Goal: Transaction & Acquisition: Purchase product/service

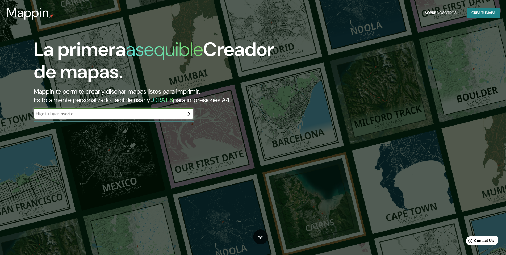
click at [69, 115] on input "text" at bounding box center [108, 114] width 149 height 6
type input "[GEOGRAPHIC_DATA]"
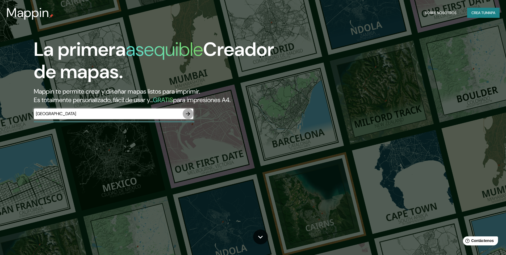
click at [190, 112] on icon "button" at bounding box center [188, 114] width 6 height 6
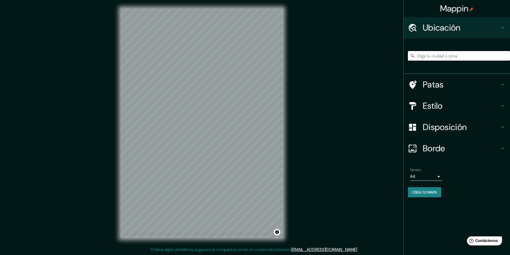
click at [116, 109] on div "© Mapbox © OpenStreetMap Improve this map" at bounding box center [201, 123] width 179 height 246
click at [438, 56] on input "Elige tu ciudad o zona" at bounding box center [459, 56] width 102 height 10
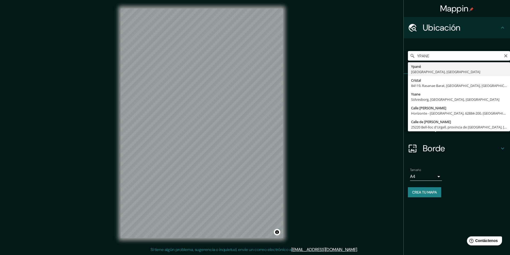
type input "Ypané, [GEOGRAPHIC_DATA], [GEOGRAPHIC_DATA]"
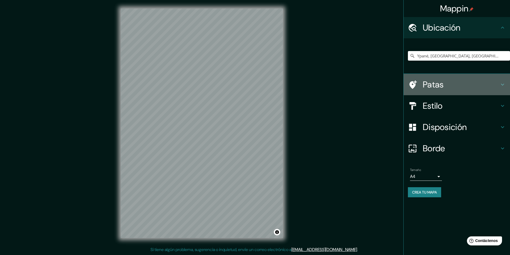
click at [501, 87] on icon at bounding box center [502, 84] width 6 height 6
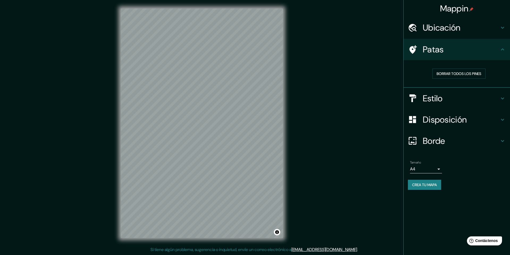
click at [495, 50] on h4 "Patas" at bounding box center [461, 49] width 77 height 11
click at [502, 50] on icon at bounding box center [502, 49] width 3 height 2
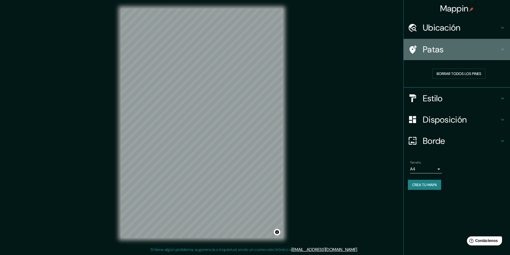
click at [504, 50] on icon at bounding box center [502, 49] width 6 height 6
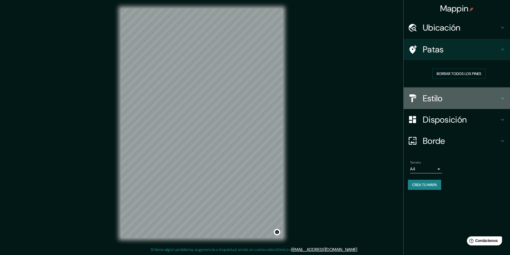
click at [502, 96] on icon at bounding box center [502, 98] width 6 height 6
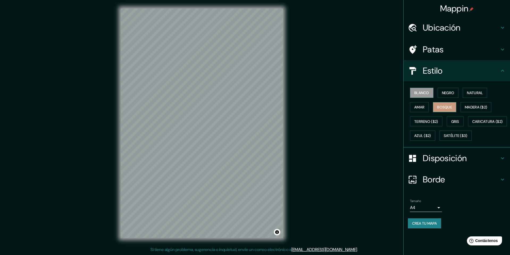
click at [443, 109] on font "Bosque" at bounding box center [444, 107] width 15 height 5
click at [421, 106] on font "Amar" at bounding box center [419, 107] width 10 height 5
click at [450, 92] on font "Negro" at bounding box center [448, 92] width 12 height 5
click at [469, 92] on font "Natural" at bounding box center [475, 92] width 16 height 5
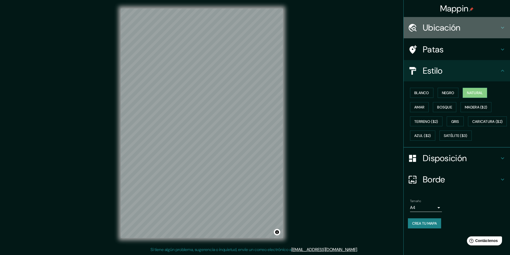
click at [476, 24] on h4 "Ubicación" at bounding box center [461, 27] width 77 height 11
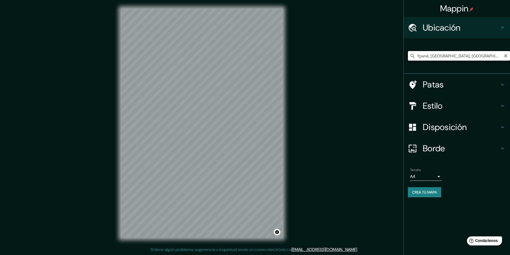
click at [488, 57] on input "Ypané, [GEOGRAPHIC_DATA], [GEOGRAPHIC_DATA]" at bounding box center [459, 56] width 102 height 10
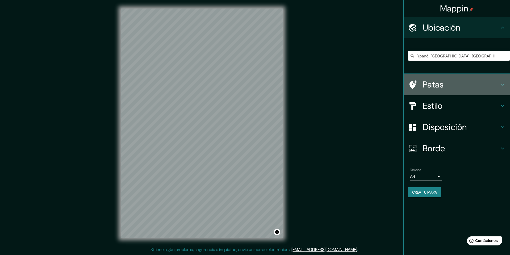
click at [430, 86] on font "Patas" at bounding box center [433, 84] width 21 height 11
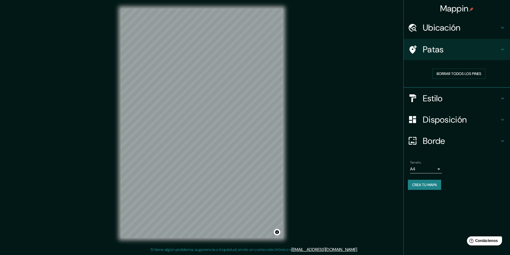
click at [472, 95] on h4 "Estilo" at bounding box center [461, 98] width 77 height 11
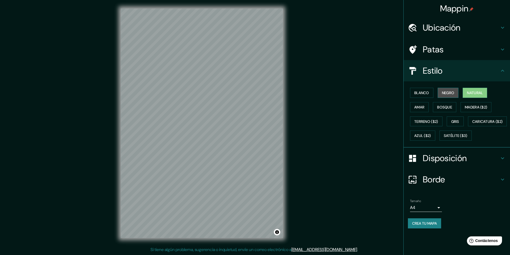
click at [447, 94] on font "Negro" at bounding box center [448, 92] width 12 height 5
click at [422, 91] on font "Blanco" at bounding box center [421, 92] width 15 height 5
click at [470, 95] on font "Natural" at bounding box center [475, 92] width 16 height 5
click at [422, 226] on font "Crea tu mapa" at bounding box center [424, 223] width 25 height 5
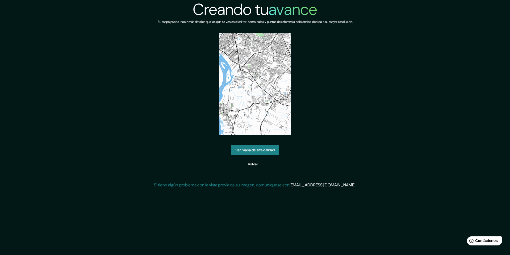
click at [258, 150] on font "Ver mapa de alta calidad" at bounding box center [255, 150] width 40 height 5
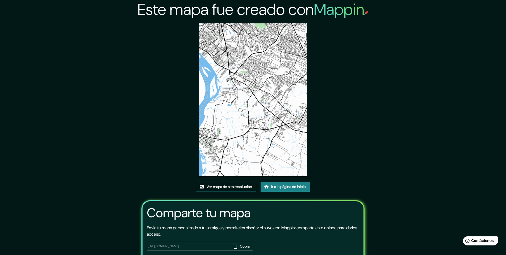
click at [259, 58] on img at bounding box center [253, 99] width 108 height 153
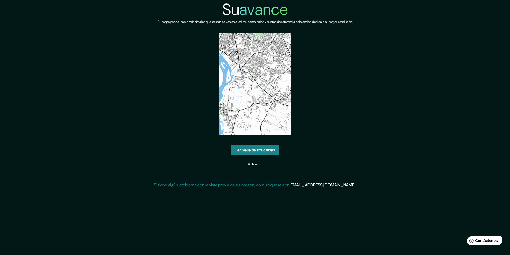
click at [255, 87] on img at bounding box center [255, 84] width 72 height 102
drag, startPoint x: 254, startPoint y: 65, endPoint x: 358, endPoint y: 62, distance: 103.7
click at [356, 62] on div "Su avance Su mapa puede incluir más detalles que los que se ven en el editor, c…" at bounding box center [255, 96] width 202 height 193
click at [248, 163] on font "Volver" at bounding box center [253, 164] width 10 height 5
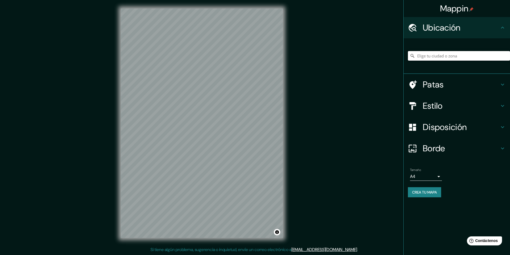
click at [447, 52] on input "Elige tu ciudad o zona" at bounding box center [459, 56] width 102 height 10
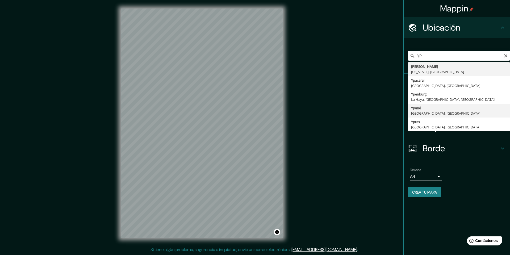
type input "Ypané, [GEOGRAPHIC_DATA], [GEOGRAPHIC_DATA]"
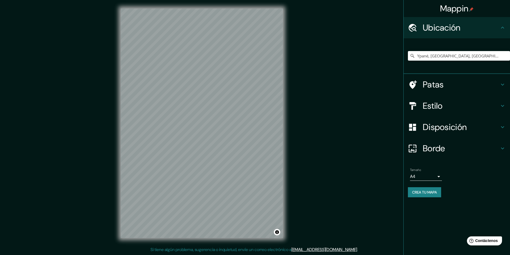
click at [474, 103] on h4 "Estilo" at bounding box center [461, 106] width 77 height 11
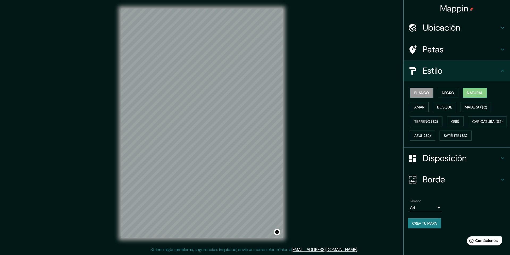
click at [474, 94] on font "Natural" at bounding box center [475, 92] width 16 height 5
drag, startPoint x: 230, startPoint y: 104, endPoint x: 307, endPoint y: 66, distance: 85.7
click at [307, 66] on div "Mappin Ubicación Ypané, Departamento Central, Paraguay Patas Estilo Blanco Negr…" at bounding box center [255, 127] width 510 height 255
drag, startPoint x: 283, startPoint y: 129, endPoint x: 300, endPoint y: 57, distance: 73.8
click at [299, 57] on div "Mappin Ubicación Ypané, Departamento Central, Paraguay Patas Estilo Blanco Negr…" at bounding box center [255, 127] width 510 height 255
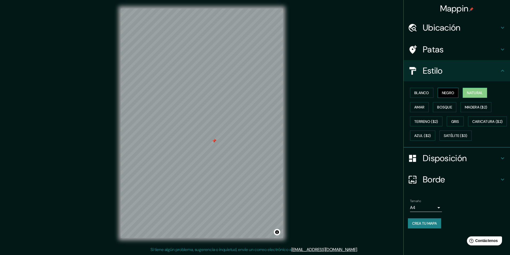
click at [453, 95] on font "Negro" at bounding box center [448, 92] width 12 height 5
click at [424, 92] on font "Blanco" at bounding box center [421, 92] width 15 height 5
click at [476, 91] on font "Natural" at bounding box center [475, 92] width 16 height 5
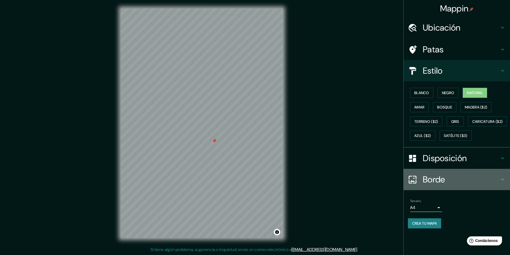
click at [473, 185] on h4 "Borde" at bounding box center [461, 179] width 77 height 11
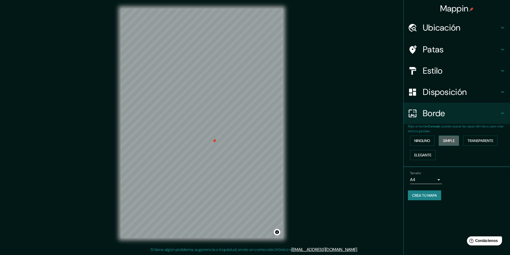
click at [454, 139] on font "Simple" at bounding box center [449, 140] width 12 height 5
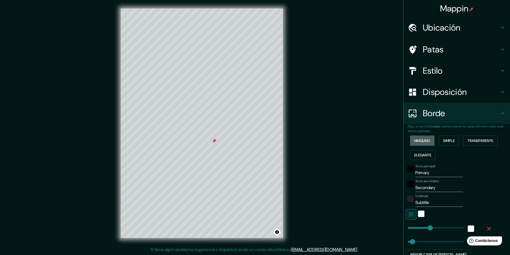
click at [425, 141] on font "Ninguno" at bounding box center [422, 140] width 16 height 5
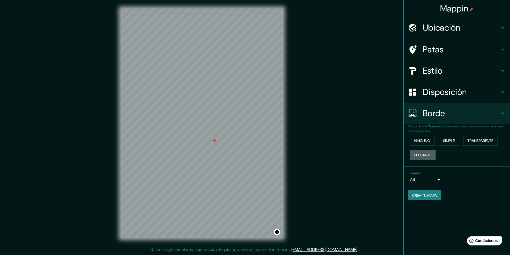
click at [430, 156] on font "Elegante" at bounding box center [422, 155] width 17 height 5
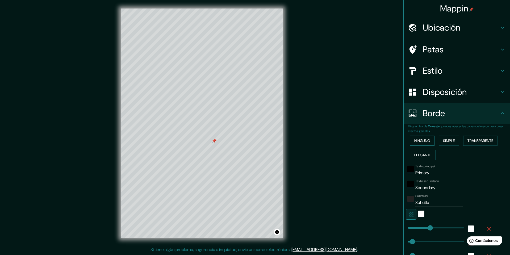
click at [423, 141] on font "Ninguno" at bounding box center [422, 140] width 16 height 5
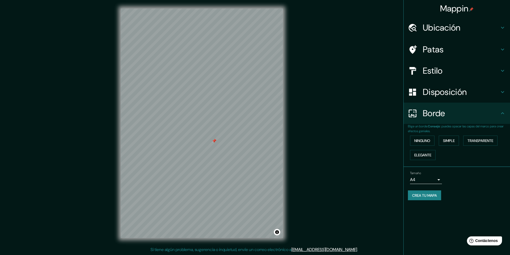
click at [443, 97] on font "Disposición" at bounding box center [445, 91] width 44 height 11
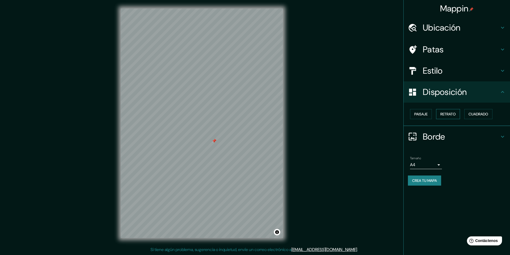
click at [454, 114] on font "Retrato" at bounding box center [447, 114] width 15 height 5
click at [422, 114] on font "Paisaje" at bounding box center [420, 114] width 13 height 5
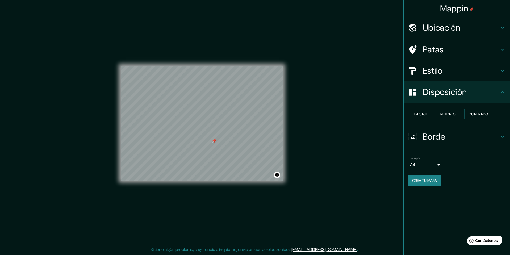
click at [442, 112] on font "Retrato" at bounding box center [447, 114] width 15 height 5
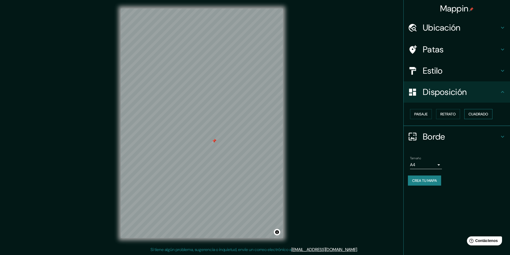
click at [491, 112] on button "Cuadrado" at bounding box center [478, 114] width 28 height 10
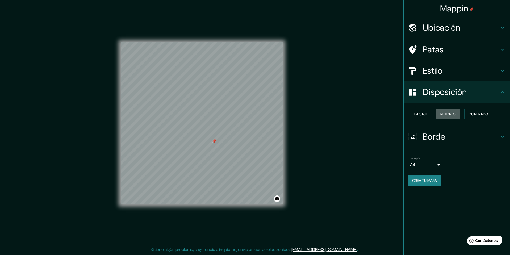
click at [451, 113] on font "Retrato" at bounding box center [447, 114] width 15 height 5
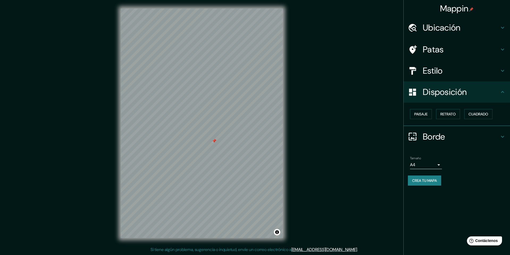
click at [459, 68] on h4 "Estilo" at bounding box center [461, 70] width 77 height 11
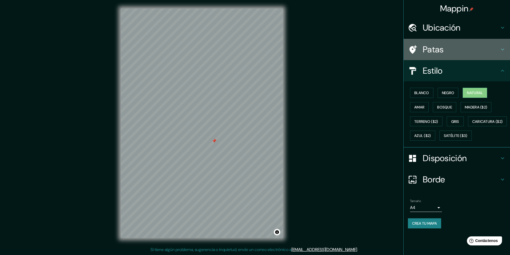
click at [460, 49] on h4 "Patas" at bounding box center [461, 49] width 77 height 11
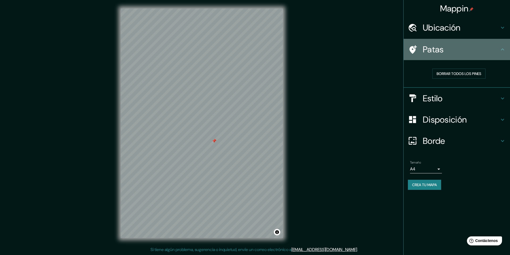
click at [486, 50] on h4 "Patas" at bounding box center [461, 49] width 77 height 11
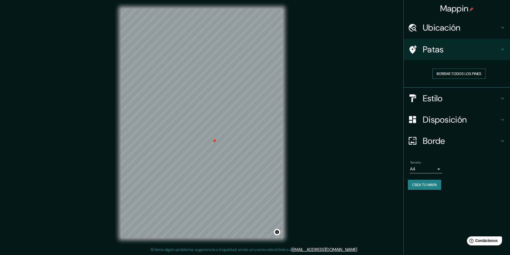
click at [467, 75] on font "Borrar todos los pines" at bounding box center [459, 73] width 45 height 5
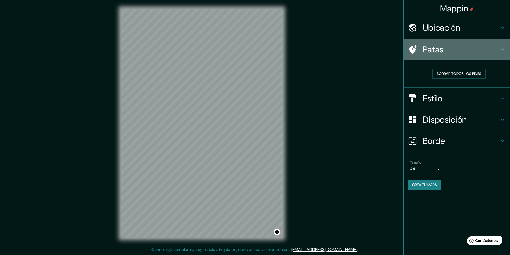
click at [470, 53] on h4 "Patas" at bounding box center [461, 49] width 77 height 11
